Goal: Task Accomplishment & Management: Use online tool/utility

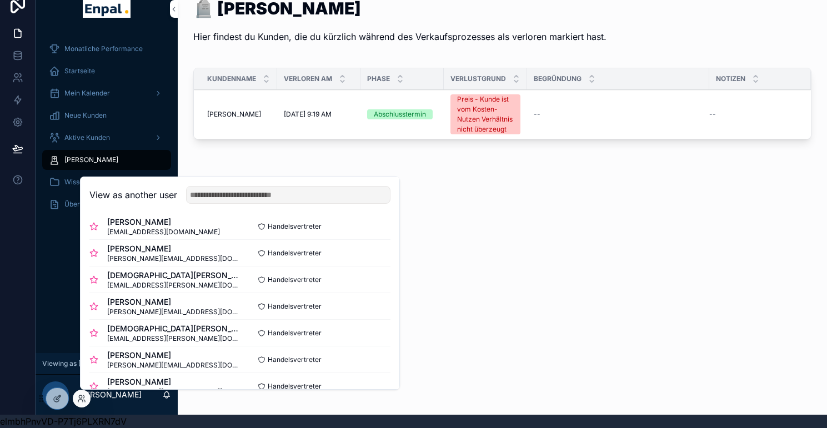
scroll to position [397, 0]
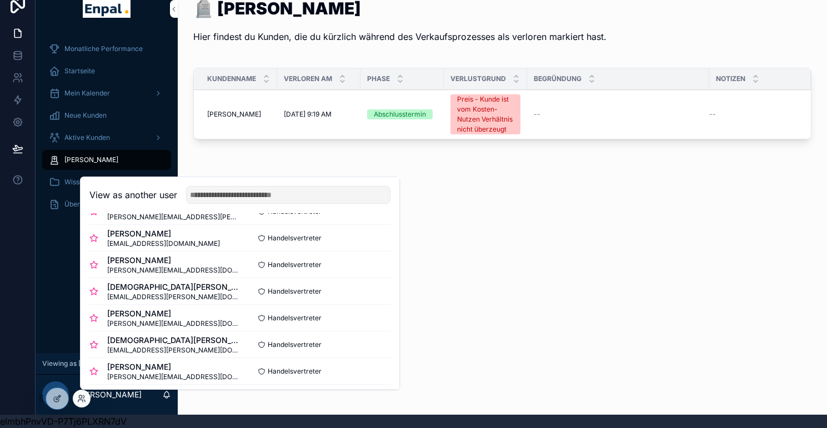
click at [0, 0] on button "Select" at bounding box center [0, 0] width 0 height 0
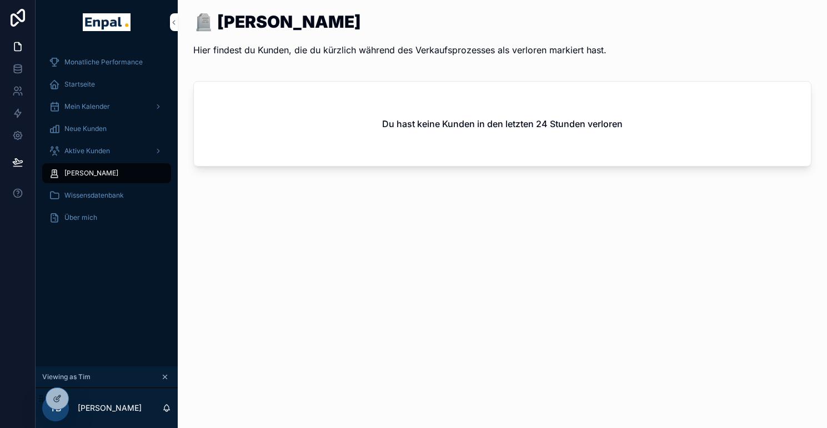
scroll to position [22, 8]
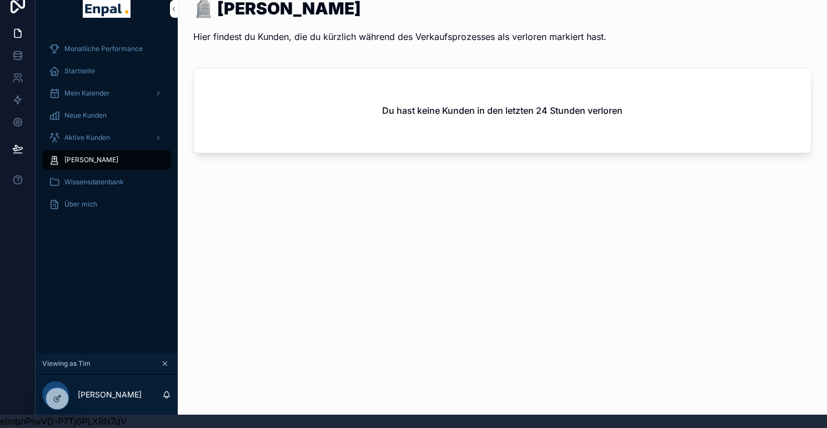
click at [88, 133] on span "Aktive Kunden" at bounding box center [87, 137] width 46 height 9
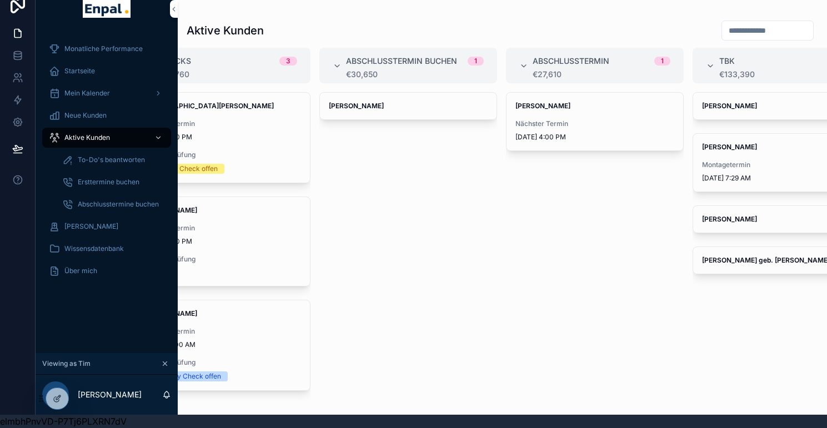
scroll to position [0, 471]
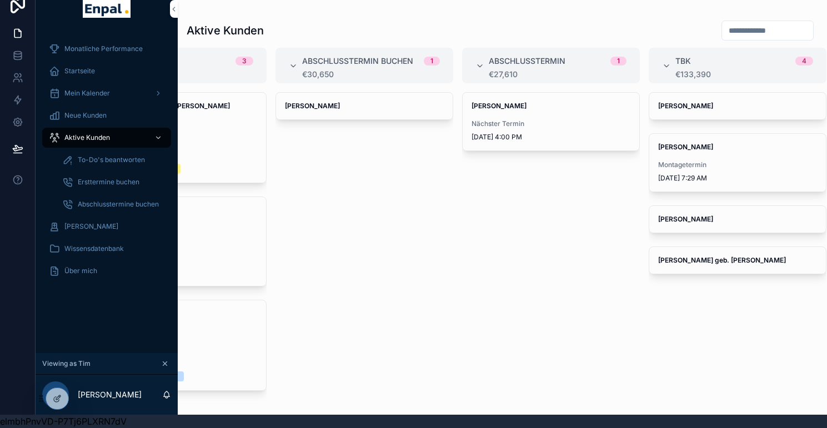
click at [745, 102] on span "Jurij Hirsch" at bounding box center [737, 106] width 159 height 9
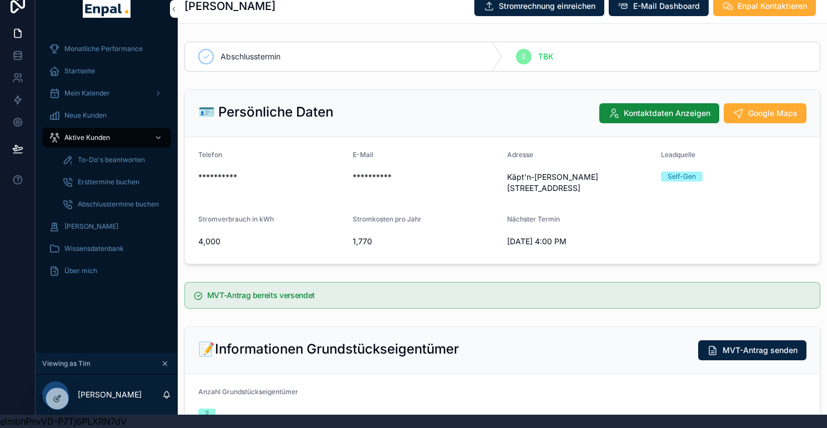
scroll to position [0, 8]
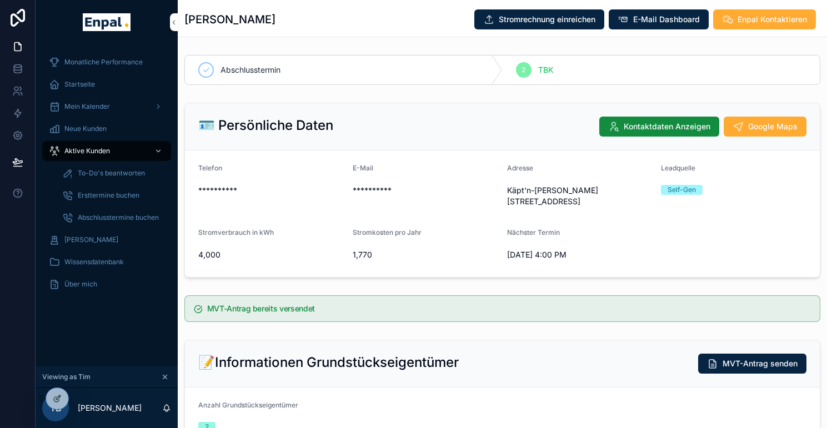
click at [554, 21] on span "Stromrechnung einreichen" at bounding box center [547, 19] width 97 height 11
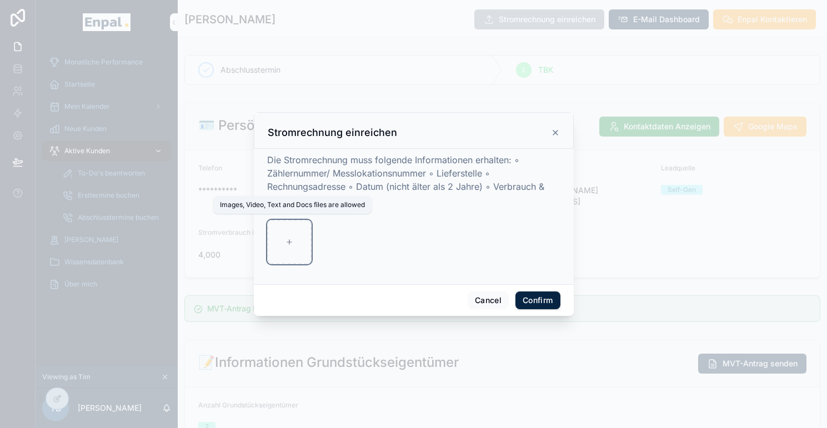
click at [304, 238] on div at bounding box center [289, 242] width 44 height 44
type input "**********"
click at [525, 309] on button "Confirm" at bounding box center [537, 301] width 44 height 18
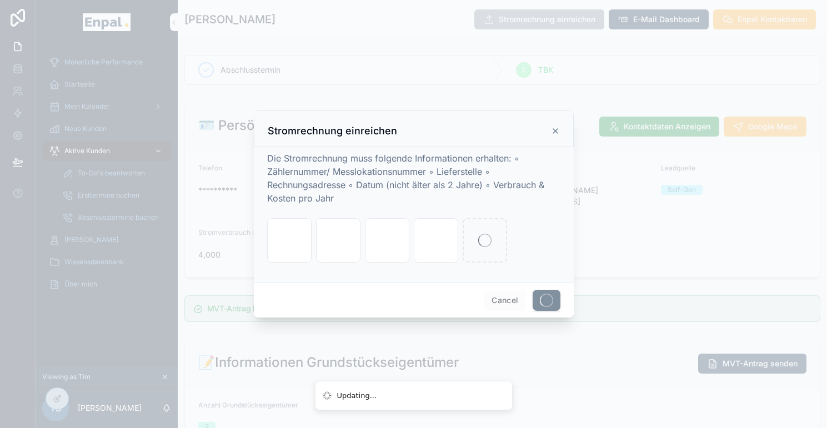
click at [420, 28] on div at bounding box center [413, 214] width 827 height 428
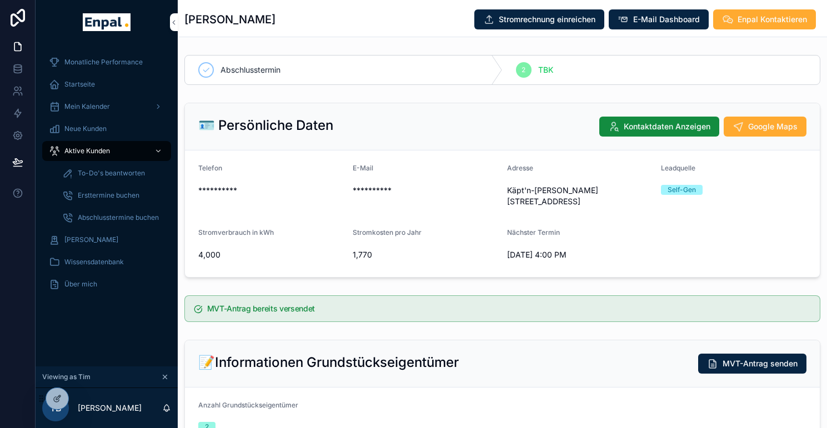
click at [0, 0] on icon at bounding box center [0, 0] width 0 height 0
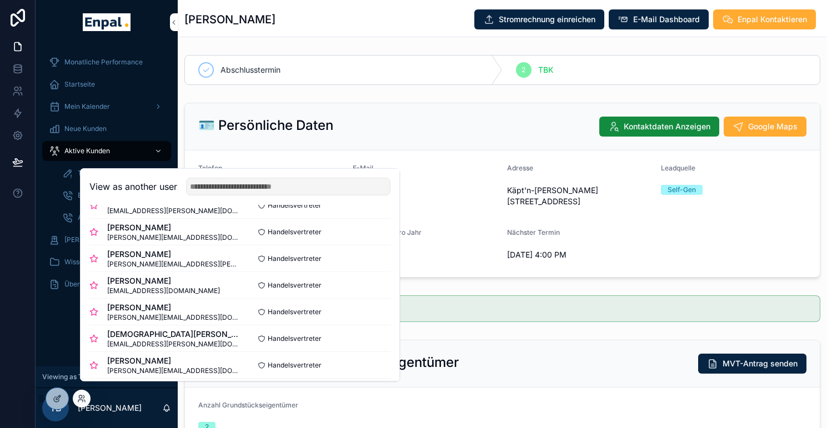
scroll to position [350, 0]
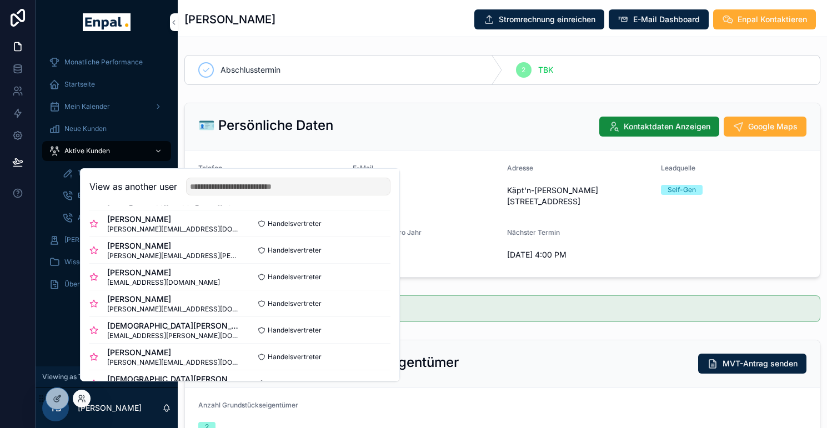
click at [0, 0] on button "Select" at bounding box center [0, 0] width 0 height 0
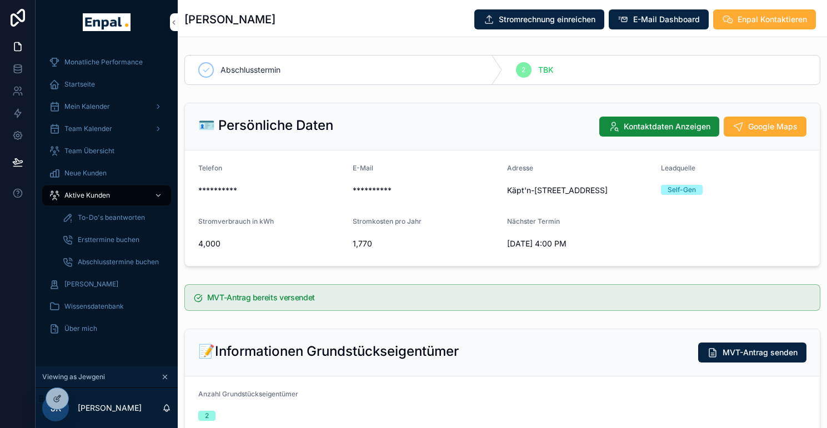
scroll to position [0, 8]
click at [108, 100] on div "Mein Kalender" at bounding box center [106, 107] width 115 height 18
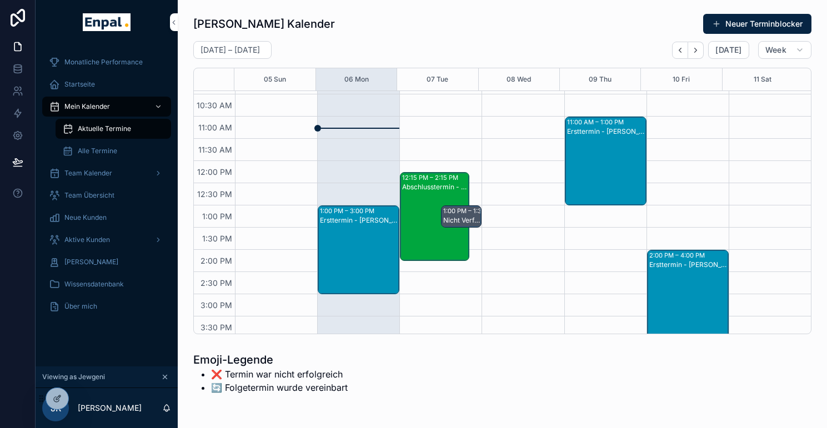
scroll to position [155, 0]
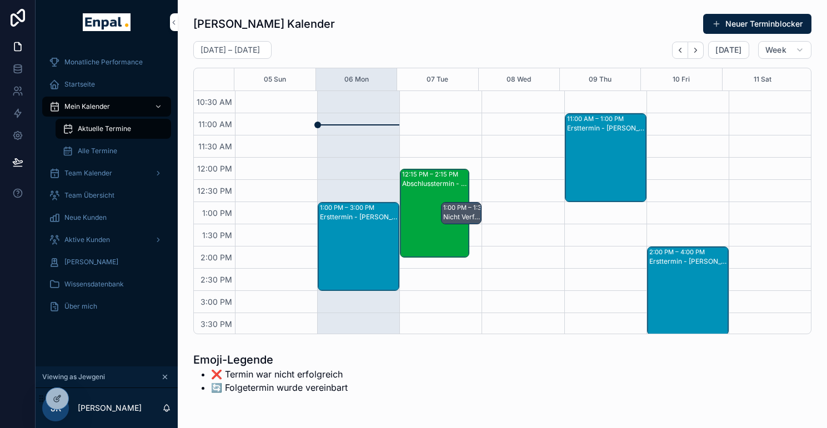
click at [691, 53] on icon "Next" at bounding box center [695, 50] width 8 height 8
